Goal: Information Seeking & Learning: Learn about a topic

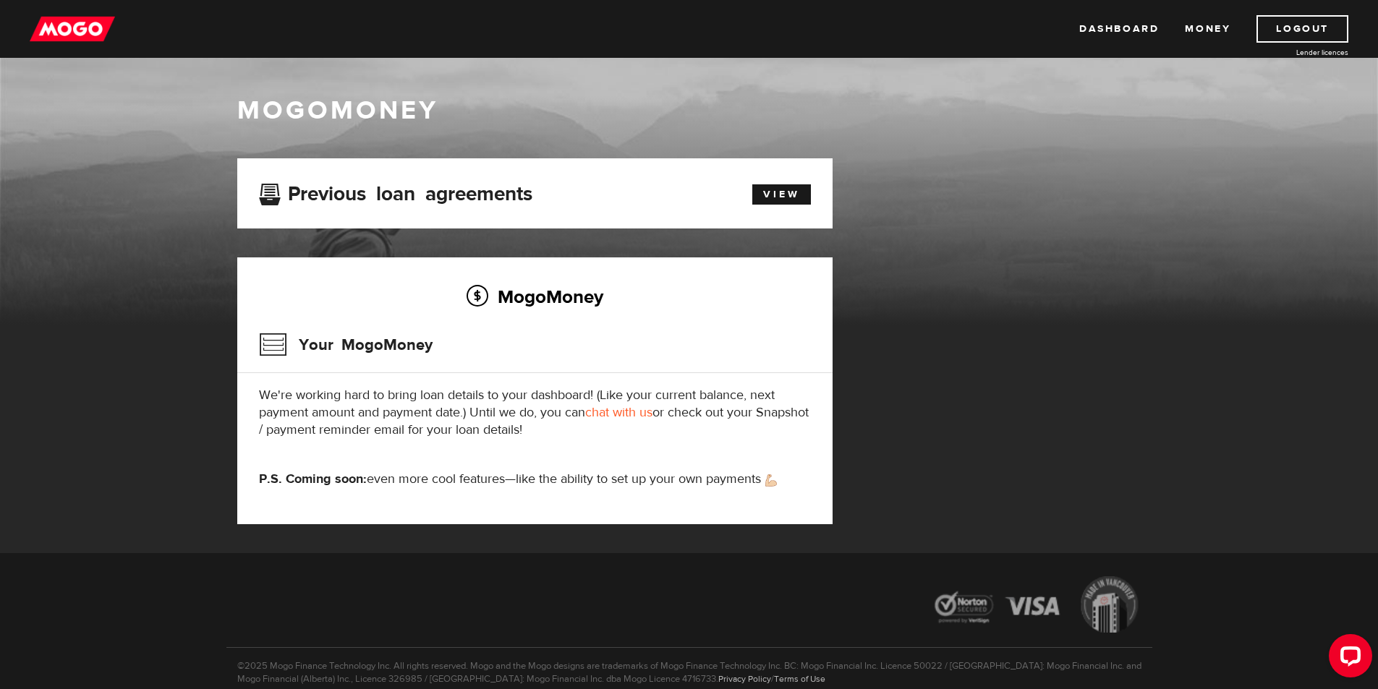
click at [609, 417] on link "chat with us" at bounding box center [618, 412] width 67 height 17
click at [1200, 26] on link "Money" at bounding box center [1208, 28] width 46 height 27
click at [773, 192] on link "View" at bounding box center [781, 194] width 59 height 20
